Goal: Communication & Community: Ask a question

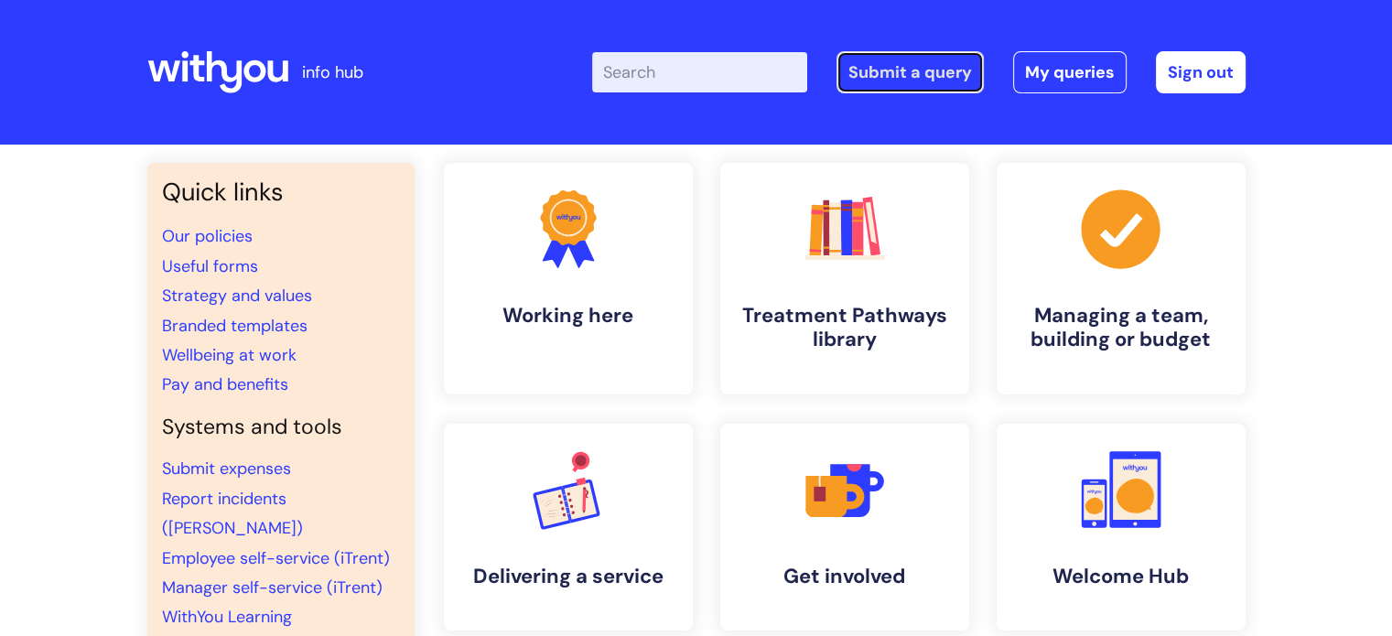
click at [911, 73] on link "Submit a query" at bounding box center [910, 72] width 147 height 42
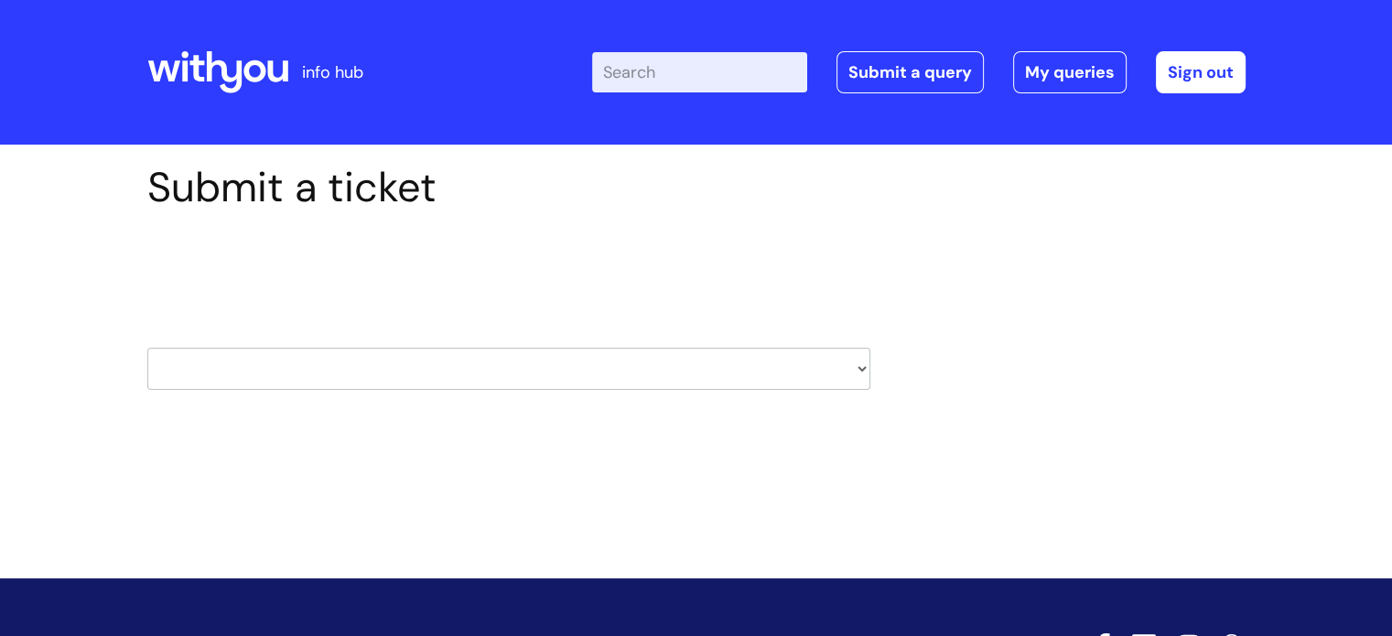
click at [861, 367] on select "HR / People IT and Support Clinical Drug Alerts Finance Accounts Data Support T…" at bounding box center [508, 369] width 723 height 42
select select "hr_/_people"
click at [147, 348] on select "HR / People IT and Support Clinical Drug Alerts Finance Accounts Data Support T…" at bounding box center [508, 369] width 723 height 42
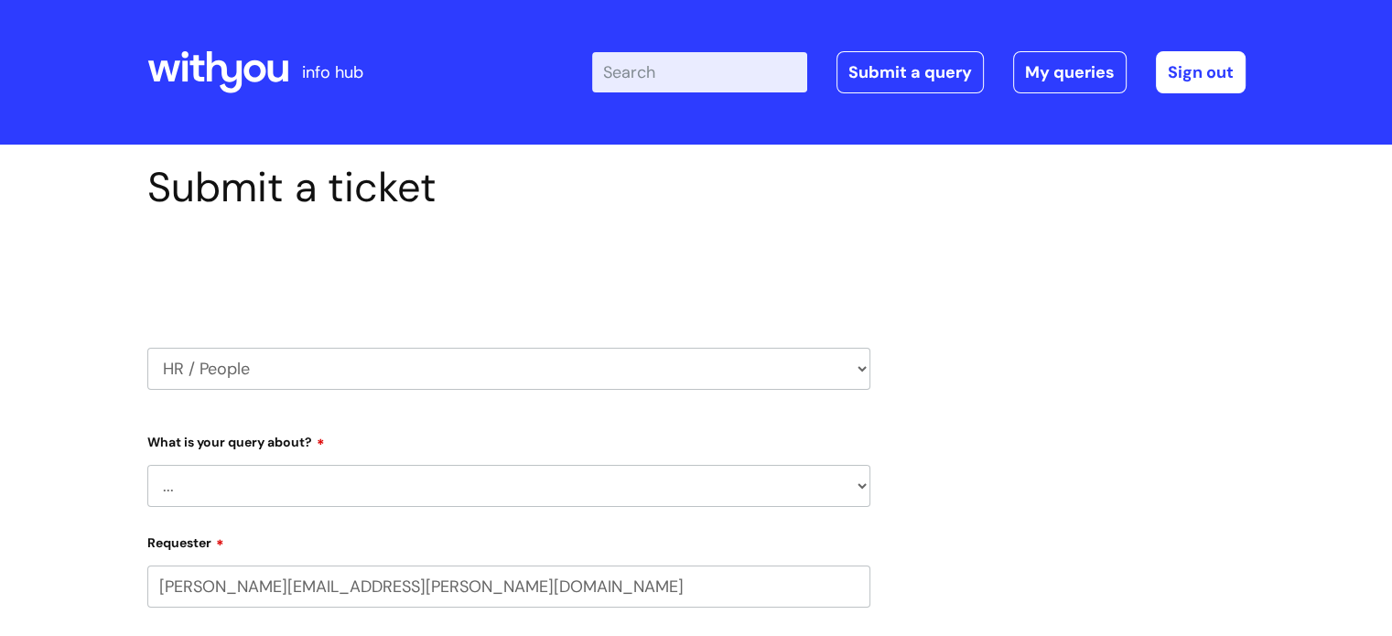
click at [183, 493] on select "... Absence Query Holiday Query Employee change request General HR Query iTrent…" at bounding box center [508, 486] width 723 height 42
select select "General HR Query"
click at [147, 465] on select "... Absence Query Holiday Query Employee change request General HR Query iTrent…" at bounding box center [508, 486] width 723 height 42
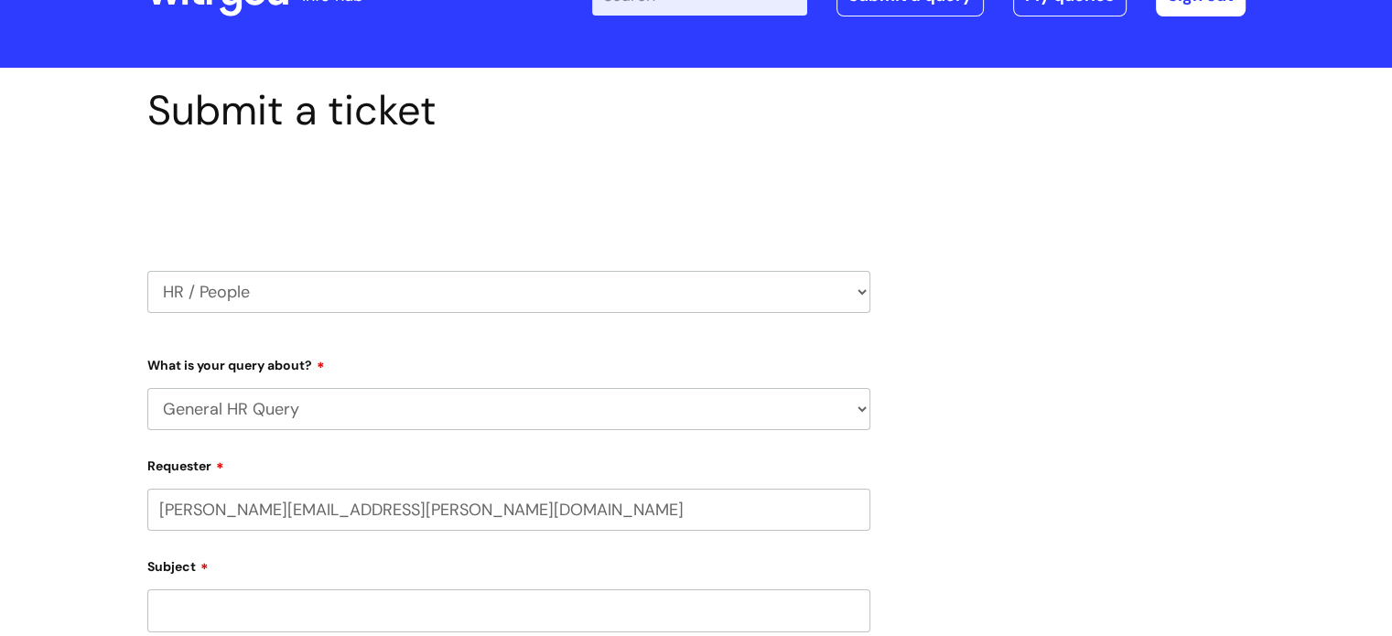
scroll to position [183, 0]
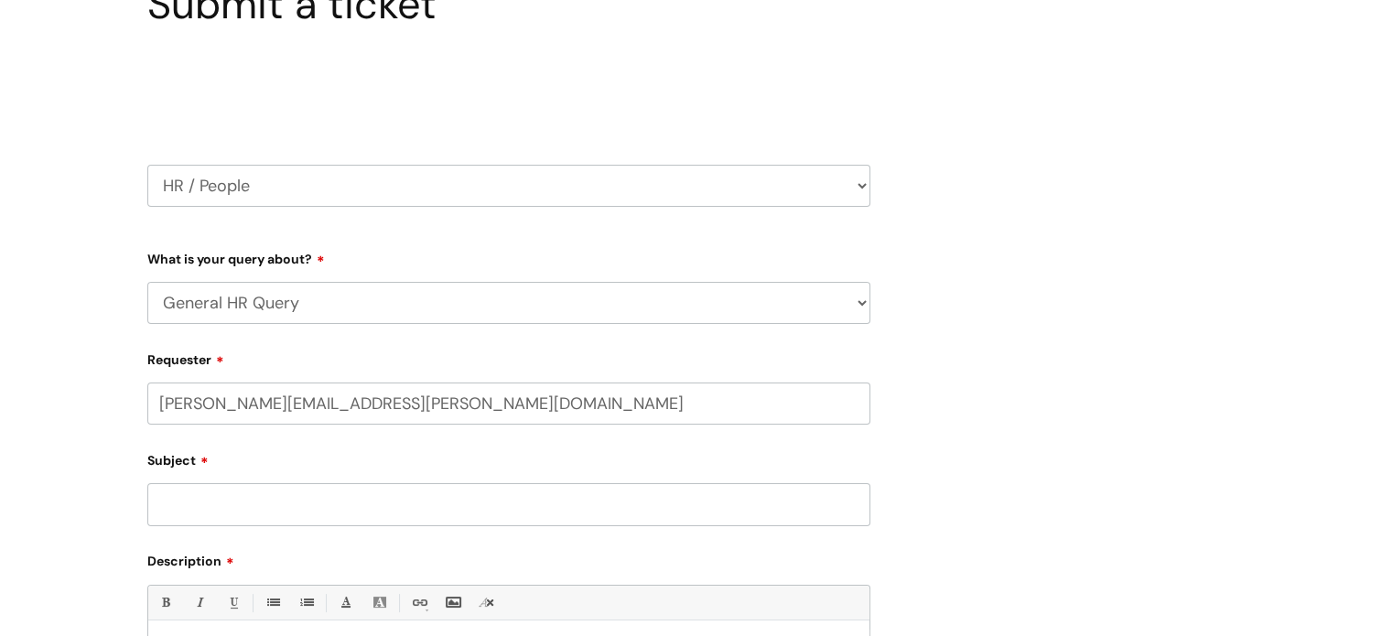
click at [250, 514] on input "Subject" at bounding box center [508, 504] width 723 height 42
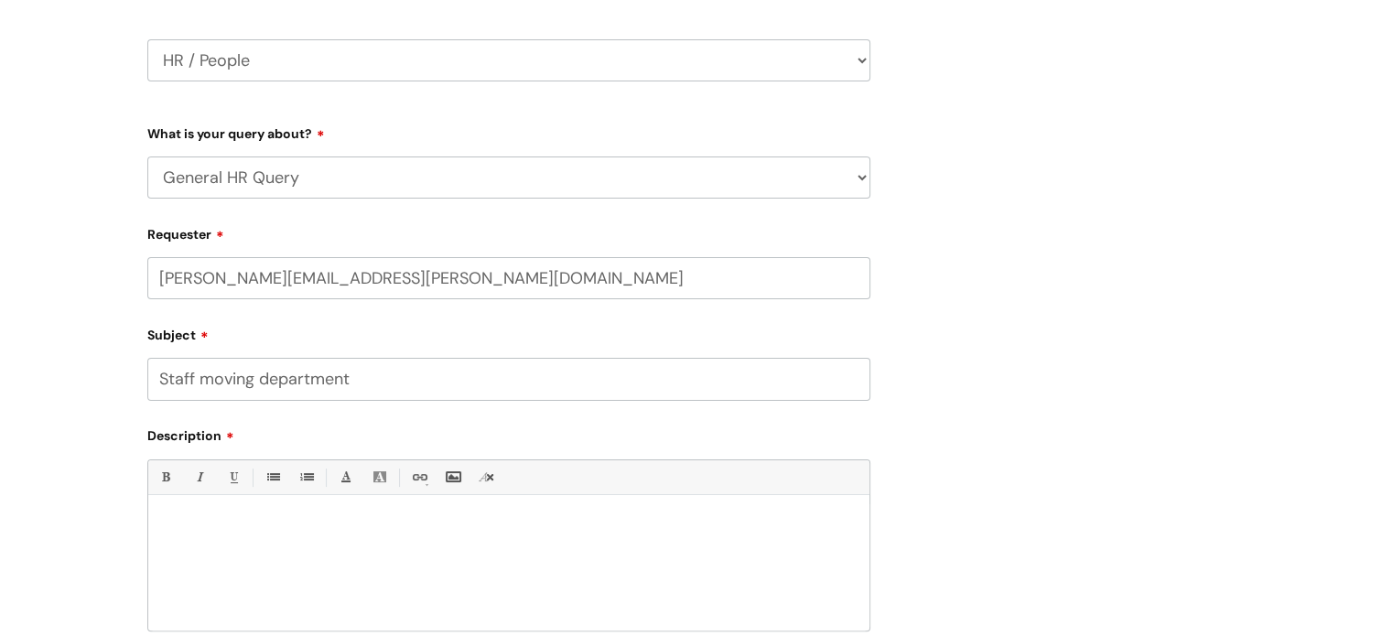
scroll to position [458, 0]
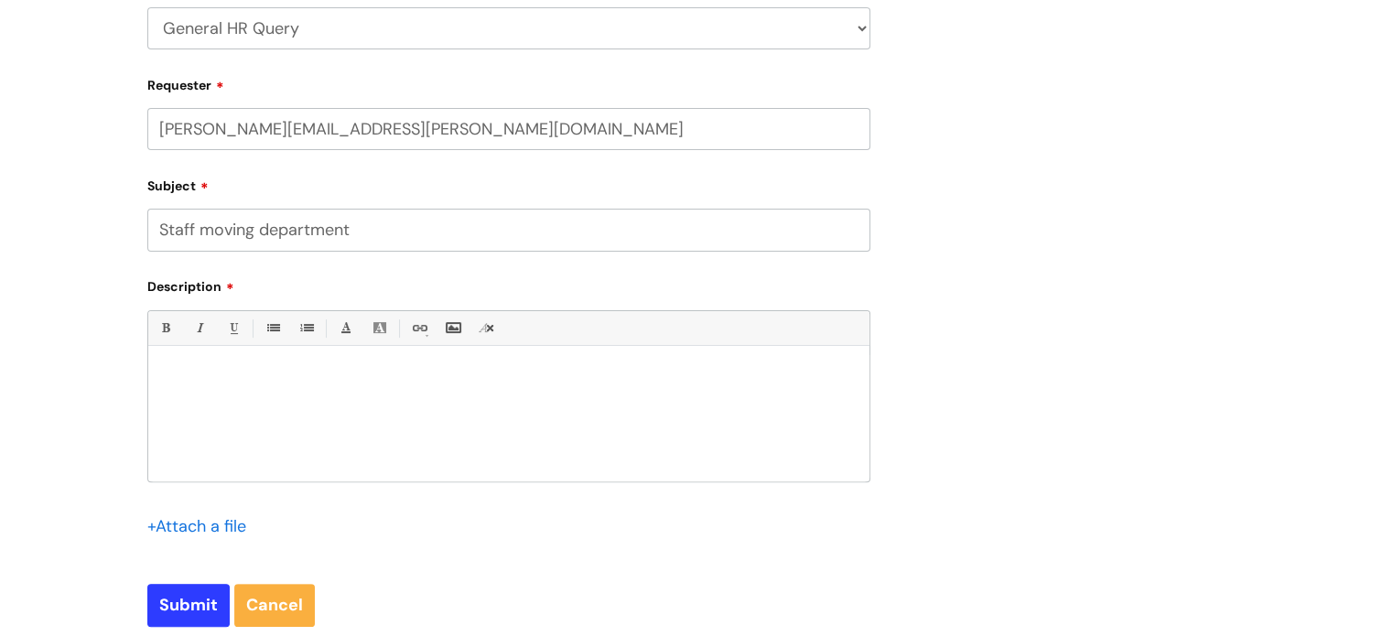
type input "Staff moving department"
click at [191, 394] on div at bounding box center [508, 418] width 721 height 126
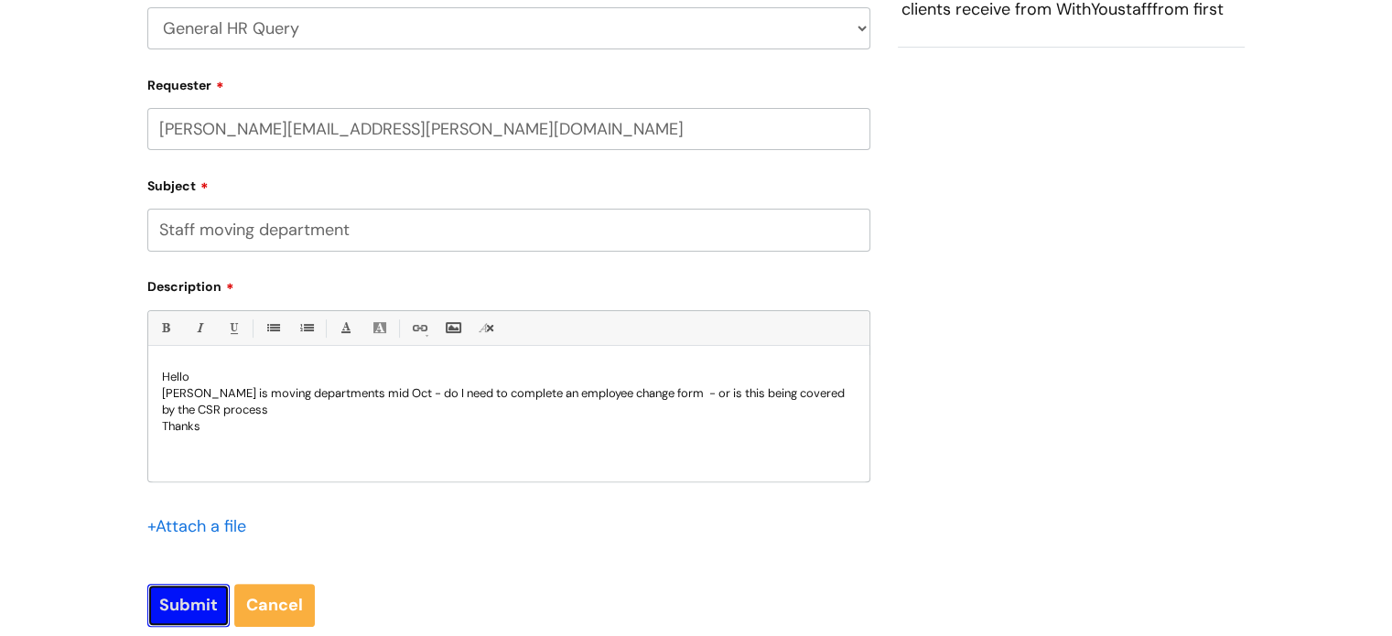
click at [193, 601] on input "Submit" at bounding box center [188, 605] width 82 height 42
type input "Please Wait..."
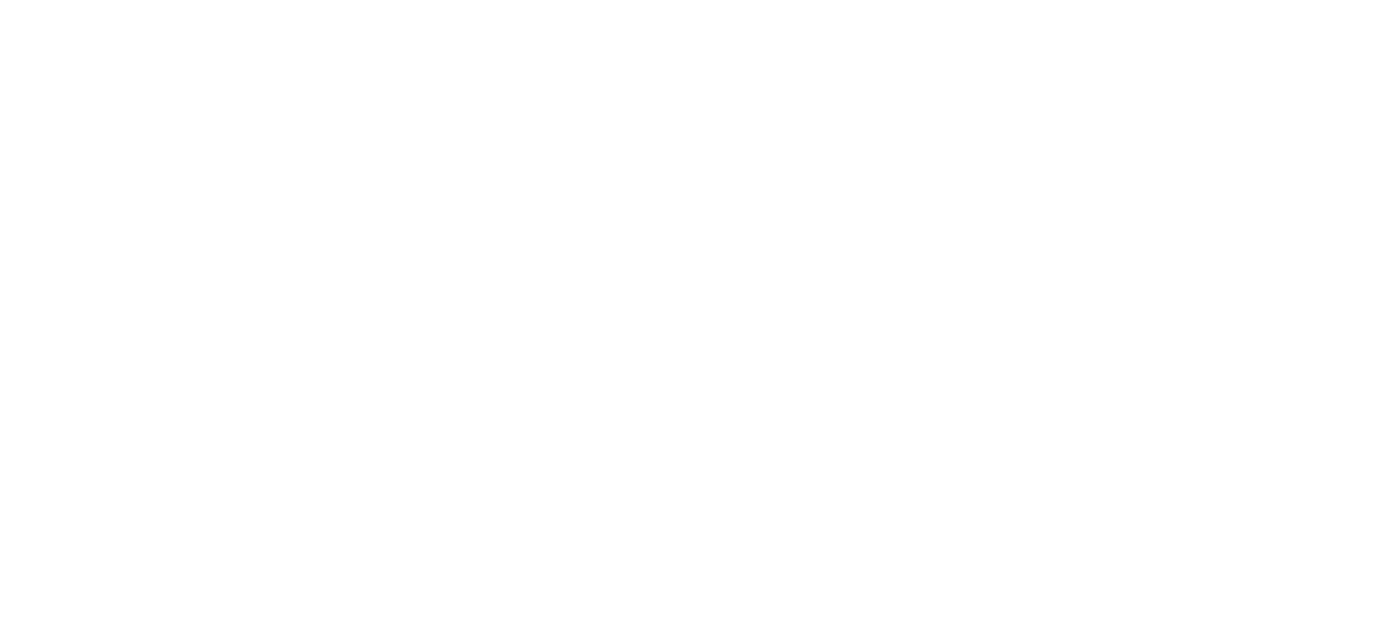
select select "General HR Query"
